Goal: Transaction & Acquisition: Purchase product/service

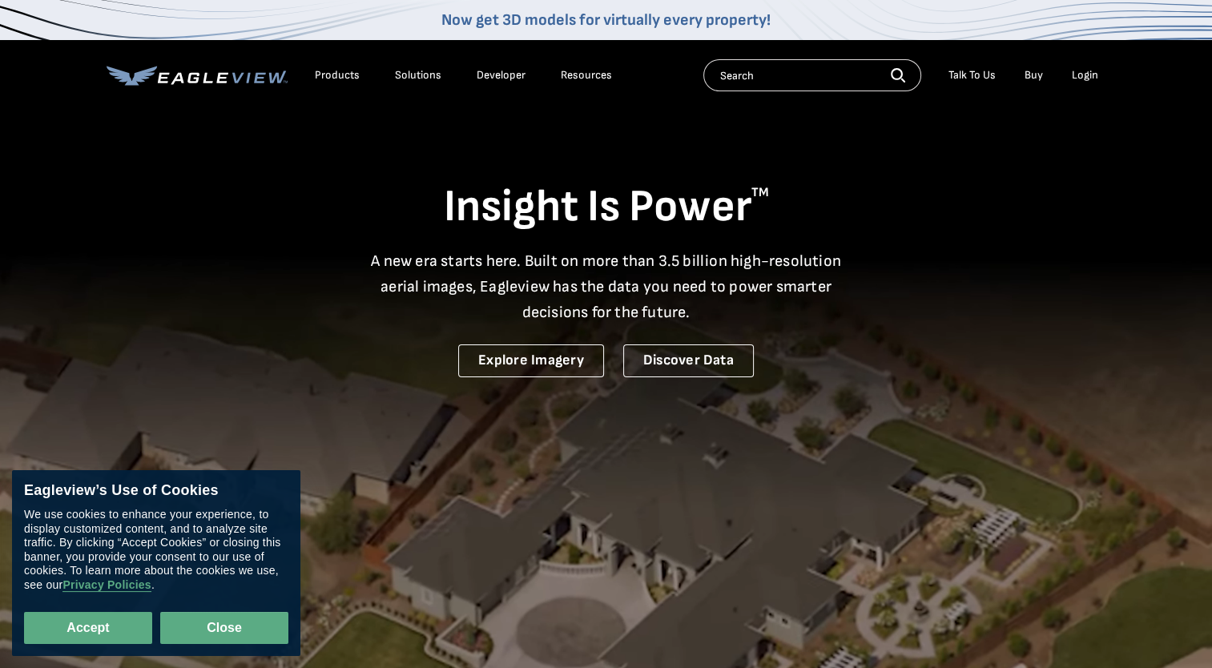
click at [187, 620] on button "Close" at bounding box center [224, 628] width 128 height 32
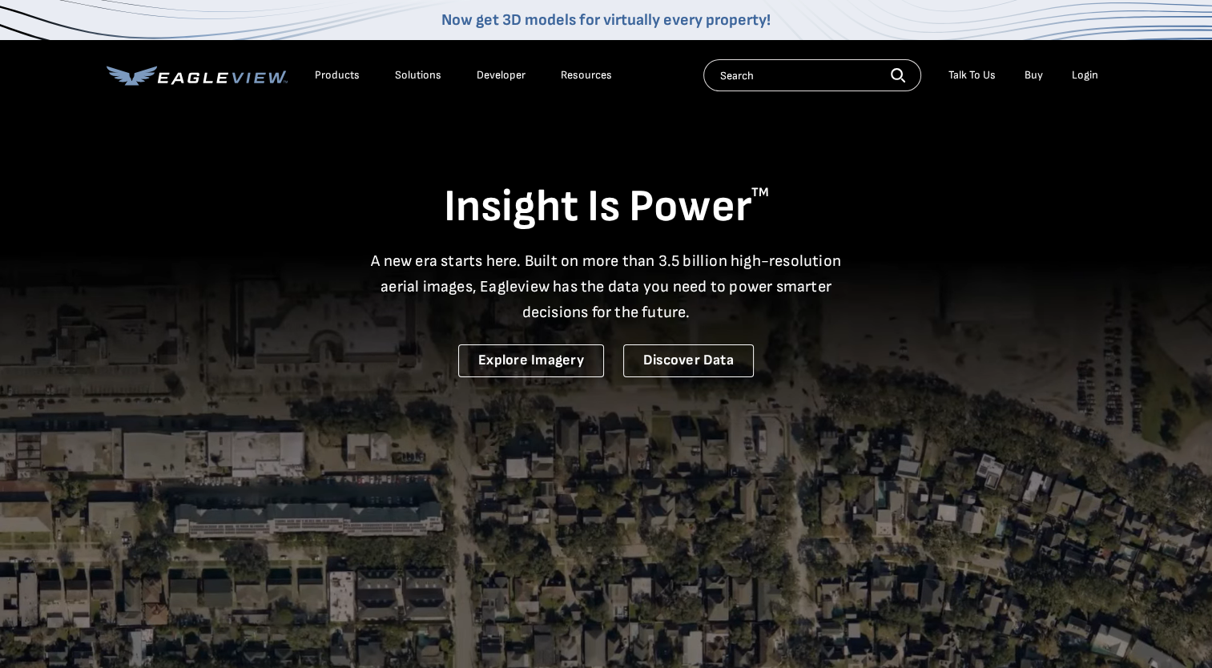
click at [1027, 74] on link "Buy" at bounding box center [1034, 75] width 18 height 14
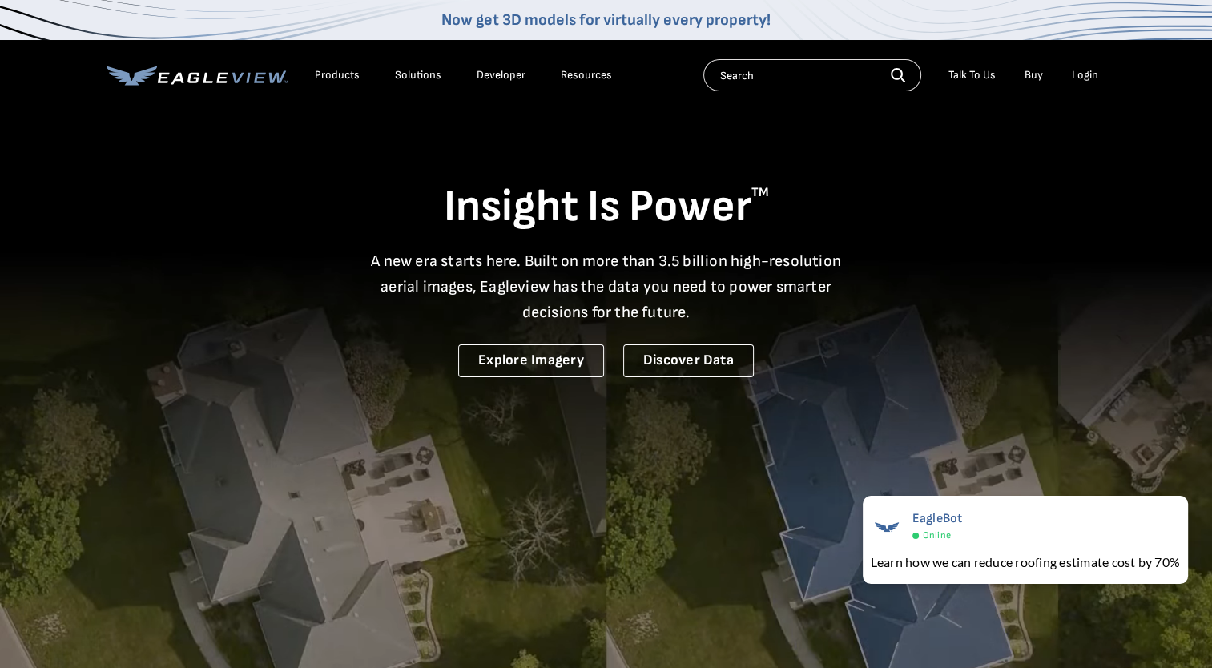
click at [421, 78] on div "Solutions" at bounding box center [418, 75] width 46 height 14
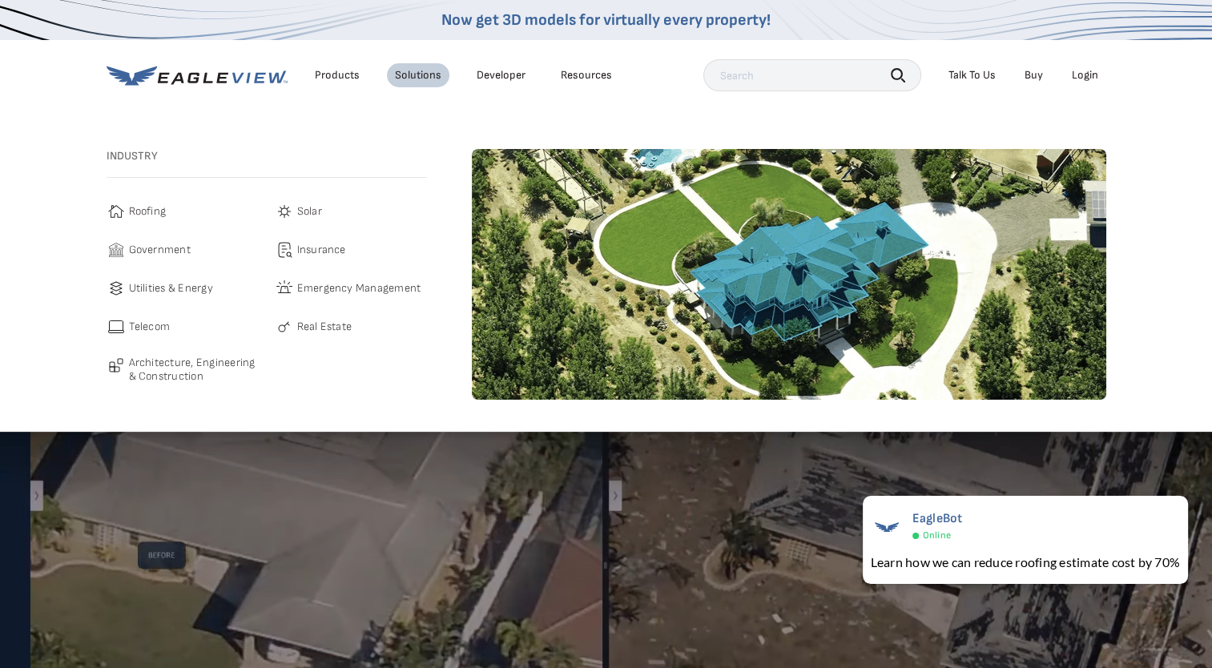
click at [145, 215] on span "Roofing" at bounding box center [148, 211] width 38 height 19
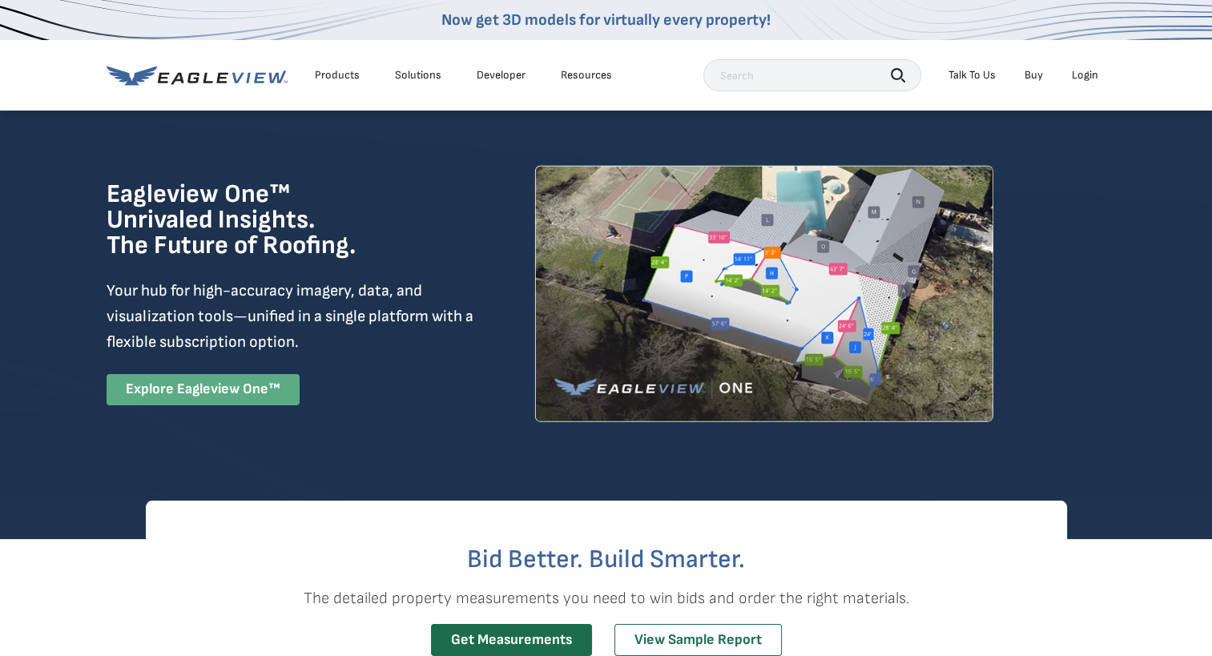
click at [227, 393] on link "Explore Eagleview One™" at bounding box center [203, 389] width 193 height 31
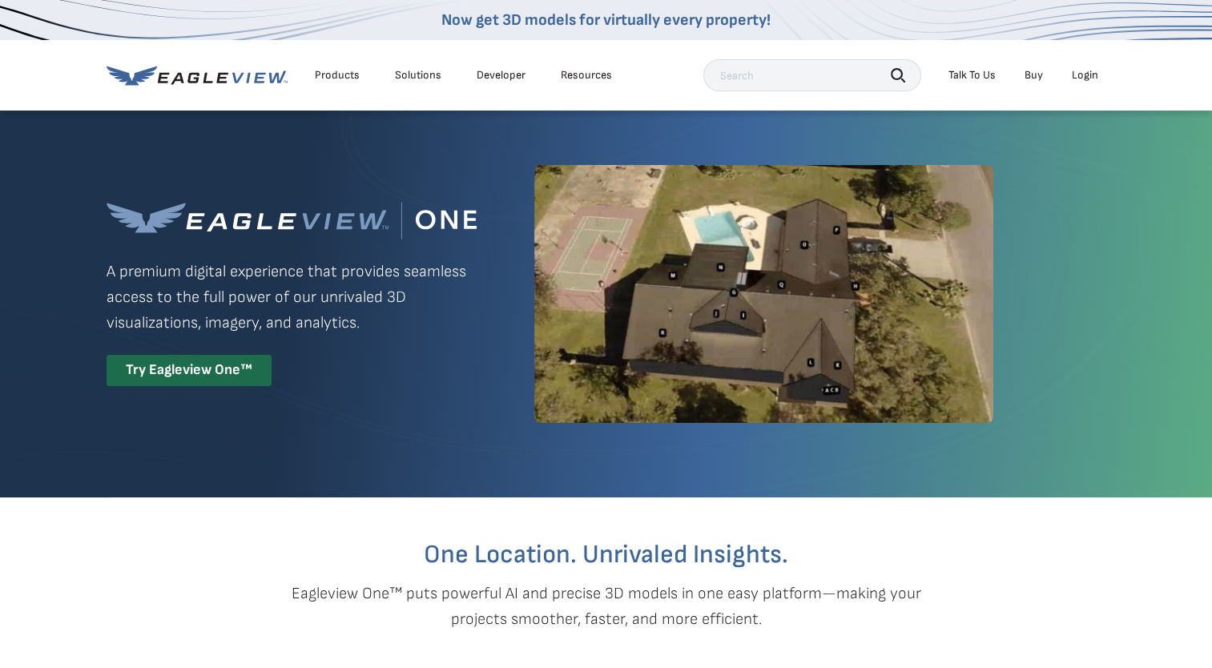
click at [217, 376] on div "Try Eagleview One™" at bounding box center [189, 370] width 165 height 31
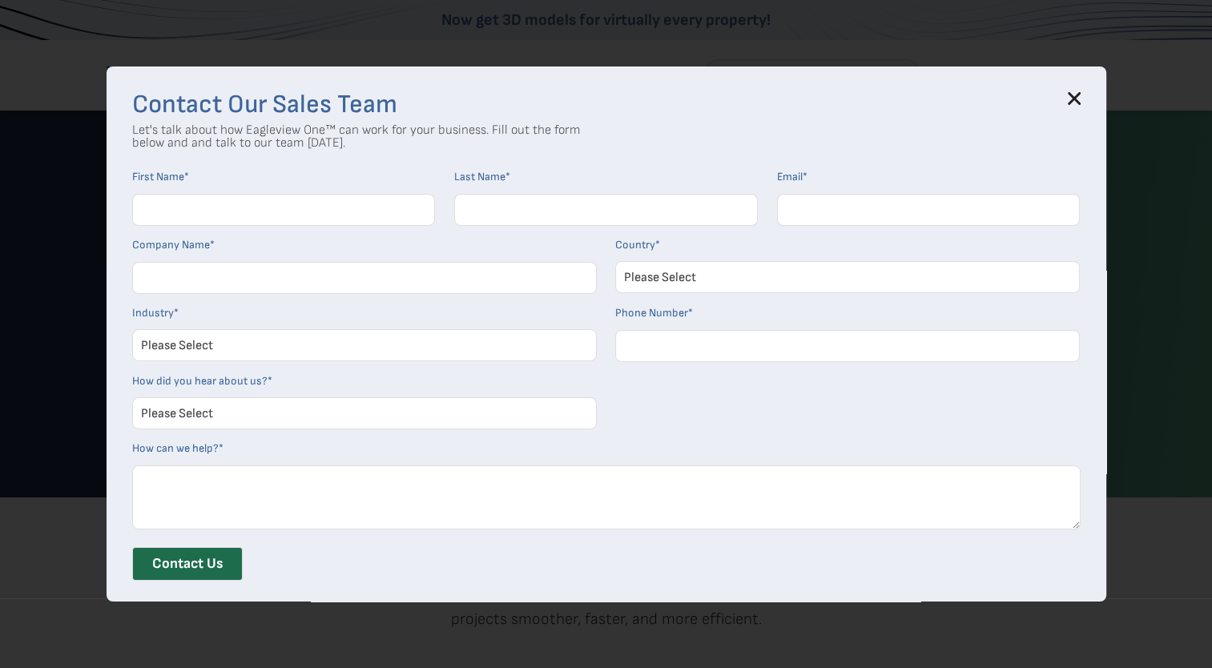
click at [1079, 99] on icon at bounding box center [1074, 99] width 10 height 10
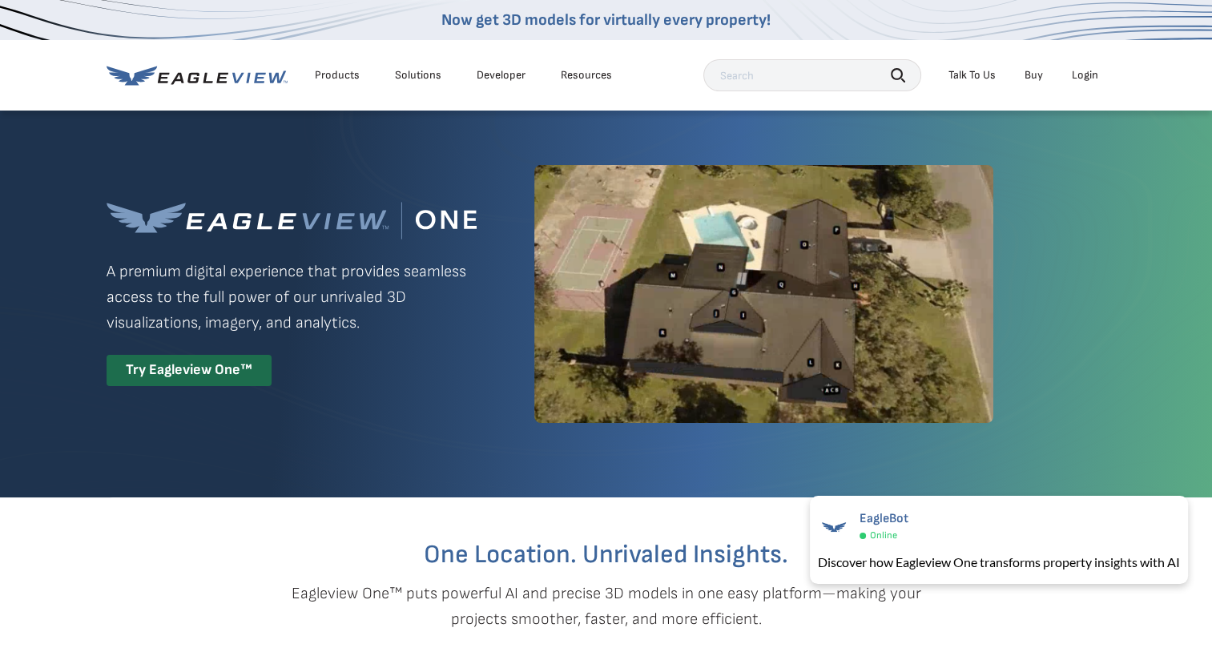
click at [984, 75] on div "Talk To Us" at bounding box center [971, 75] width 47 height 14
